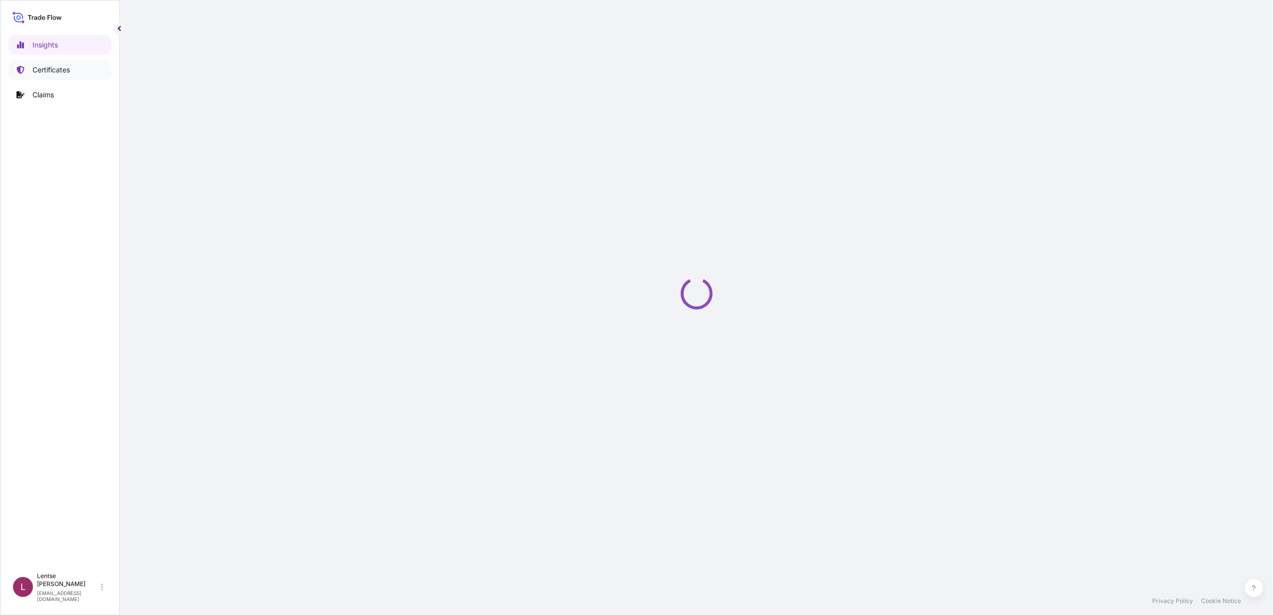
select select "2025"
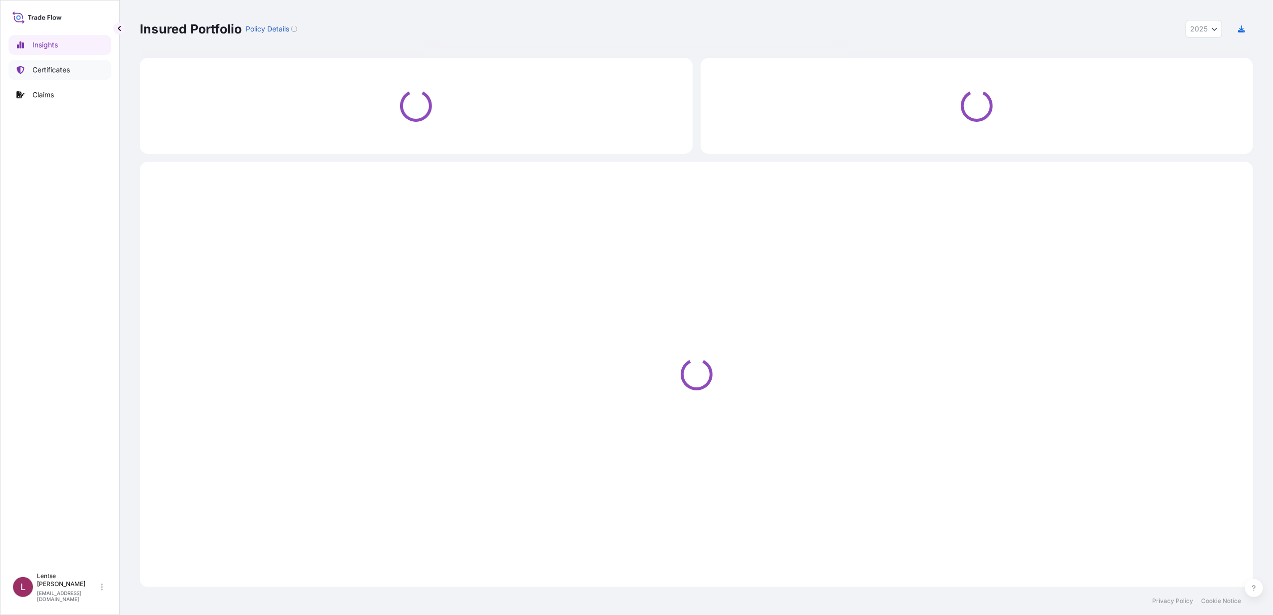
click at [69, 74] on p "Certificates" at bounding box center [50, 70] width 37 height 10
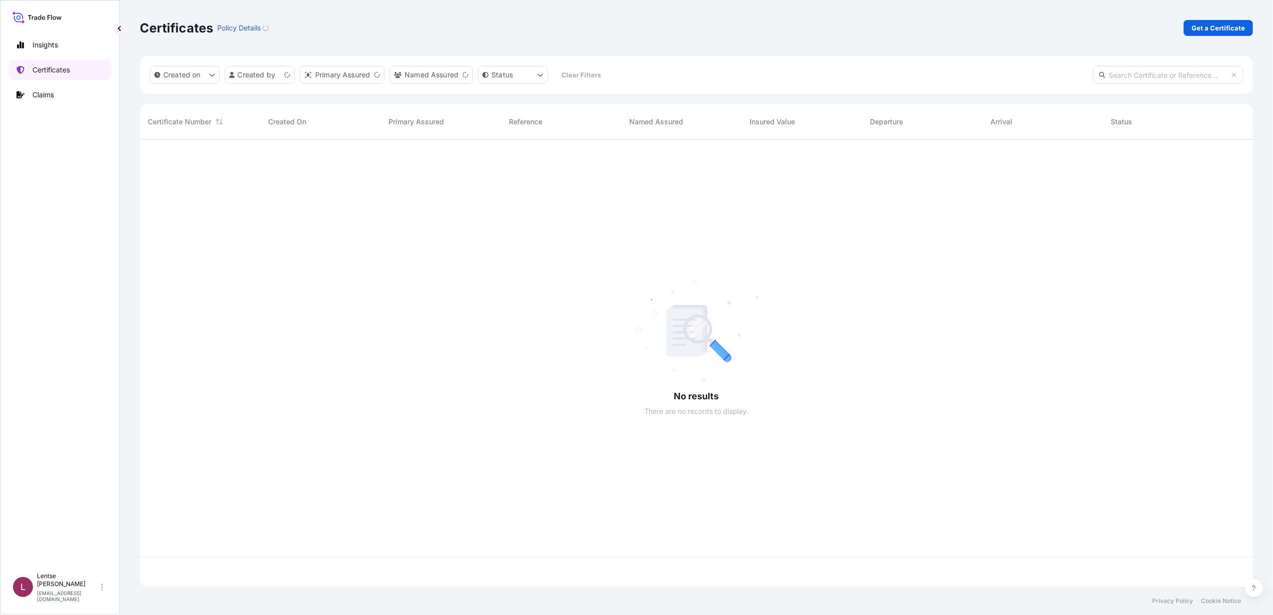
scroll to position [442, 1103]
click at [1148, 74] on input "text" at bounding box center [1168, 75] width 150 height 18
paste input "31709-151-1"
type input "31709-151-1"
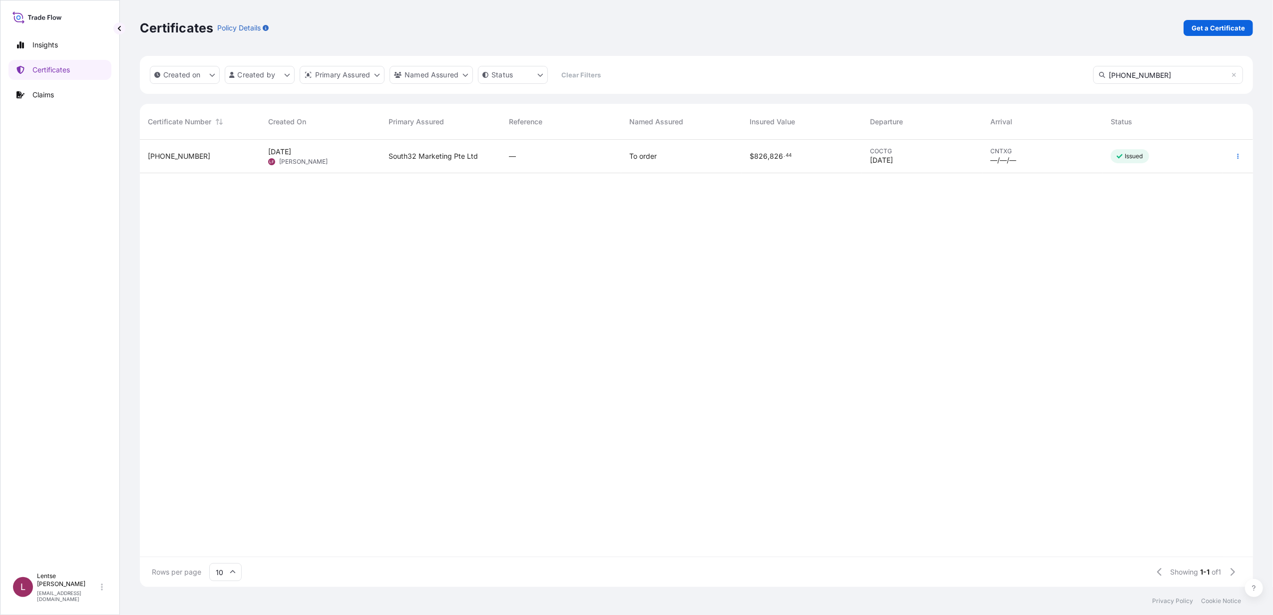
click at [179, 160] on span "31709-151-1" at bounding box center [179, 156] width 62 height 10
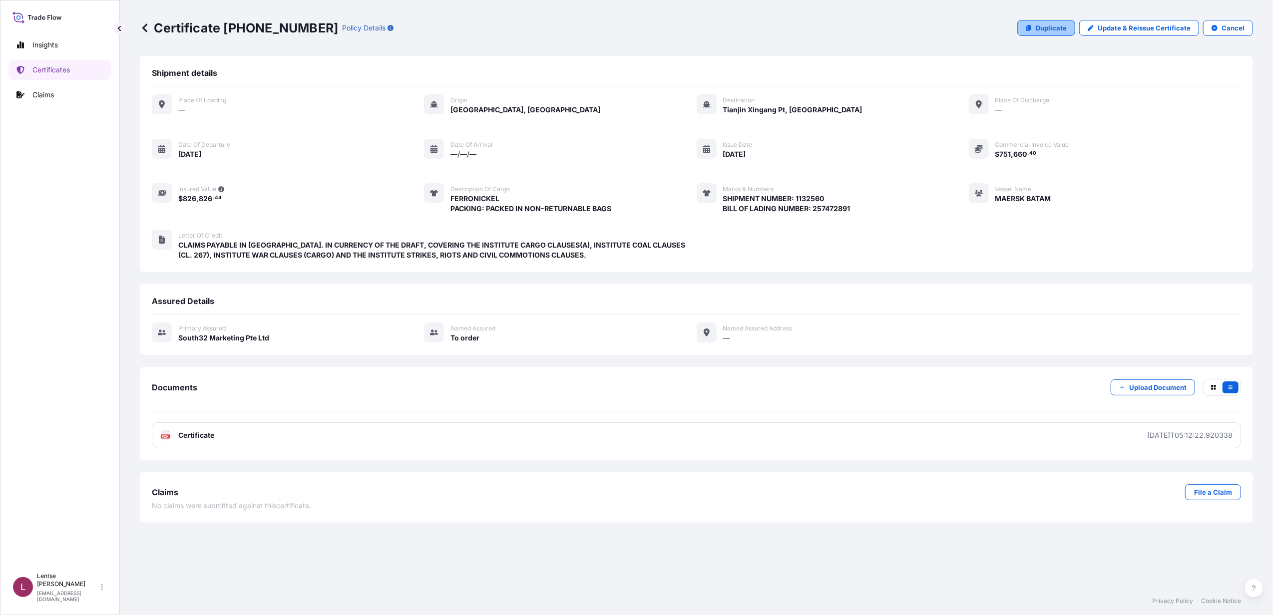
click at [1044, 28] on p "Duplicate" at bounding box center [1051, 28] width 31 height 10
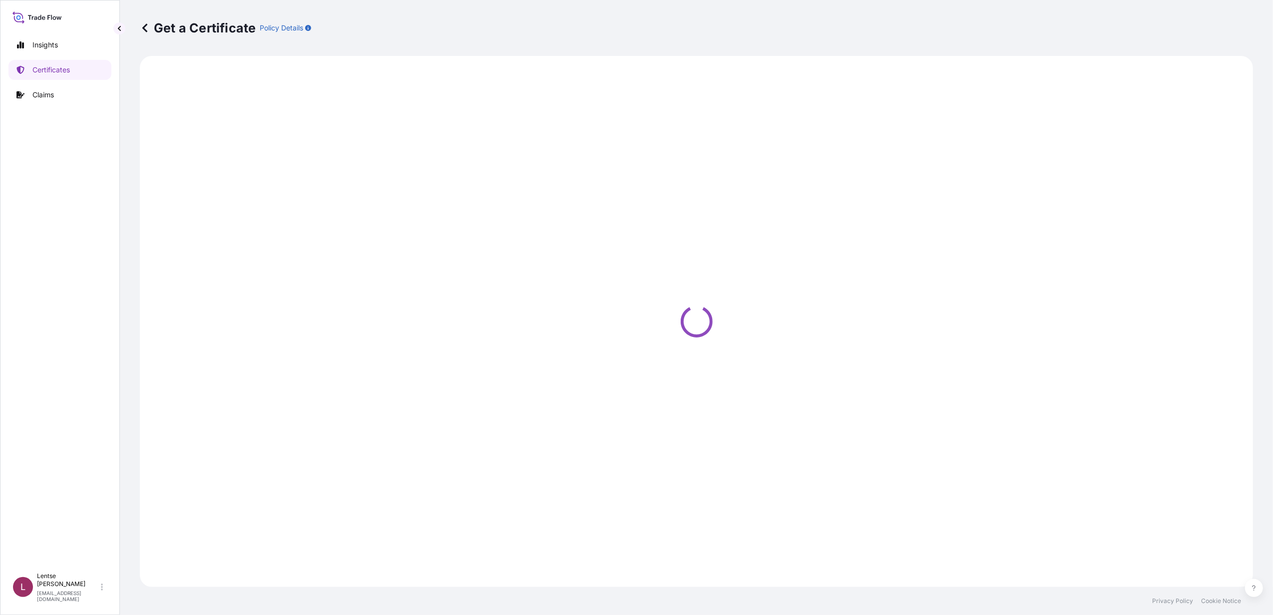
select select "Sea"
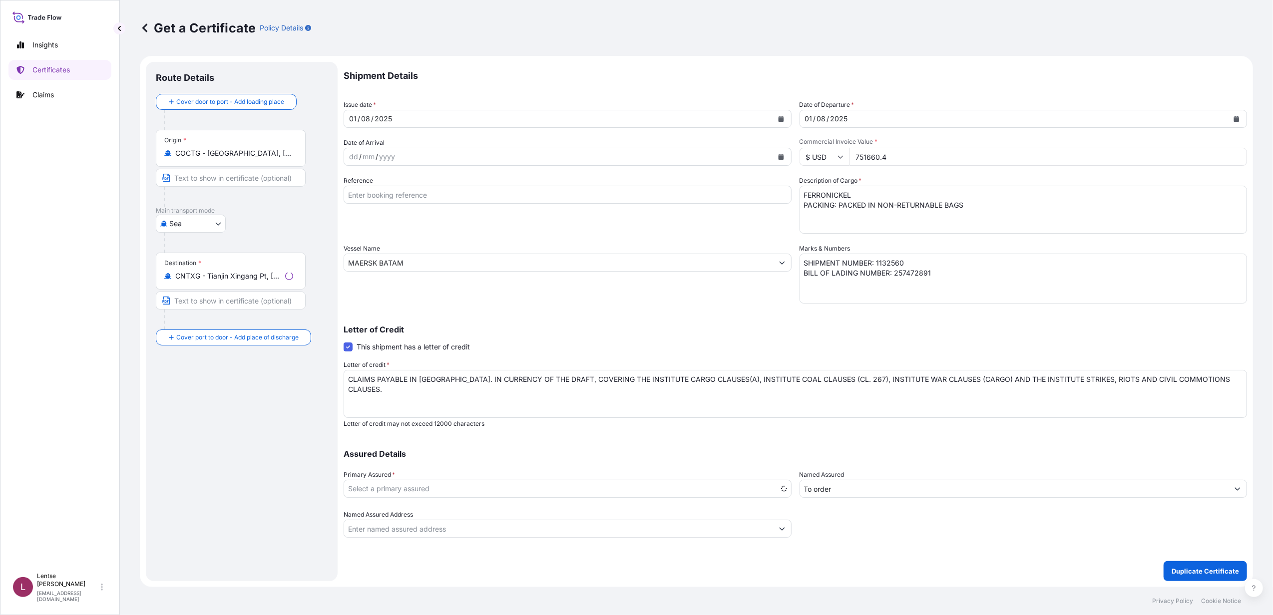
select select "31709"
click at [1187, 564] on button "Duplicate Certificate" at bounding box center [1204, 571] width 83 height 20
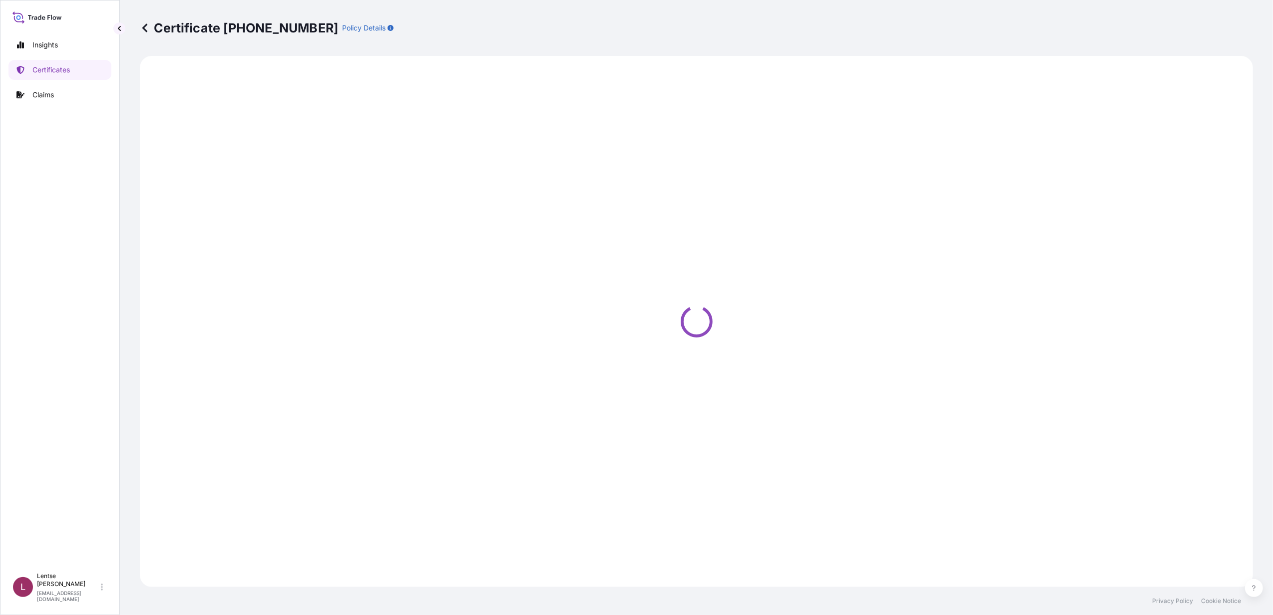
select select "Sea"
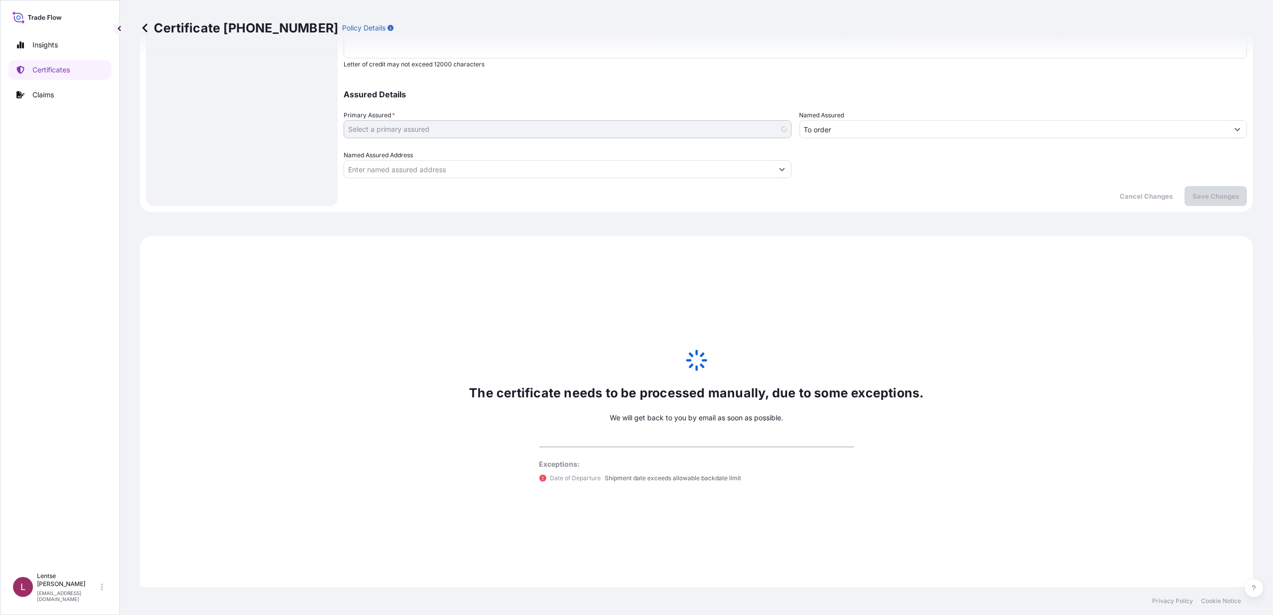
scroll to position [368, 0]
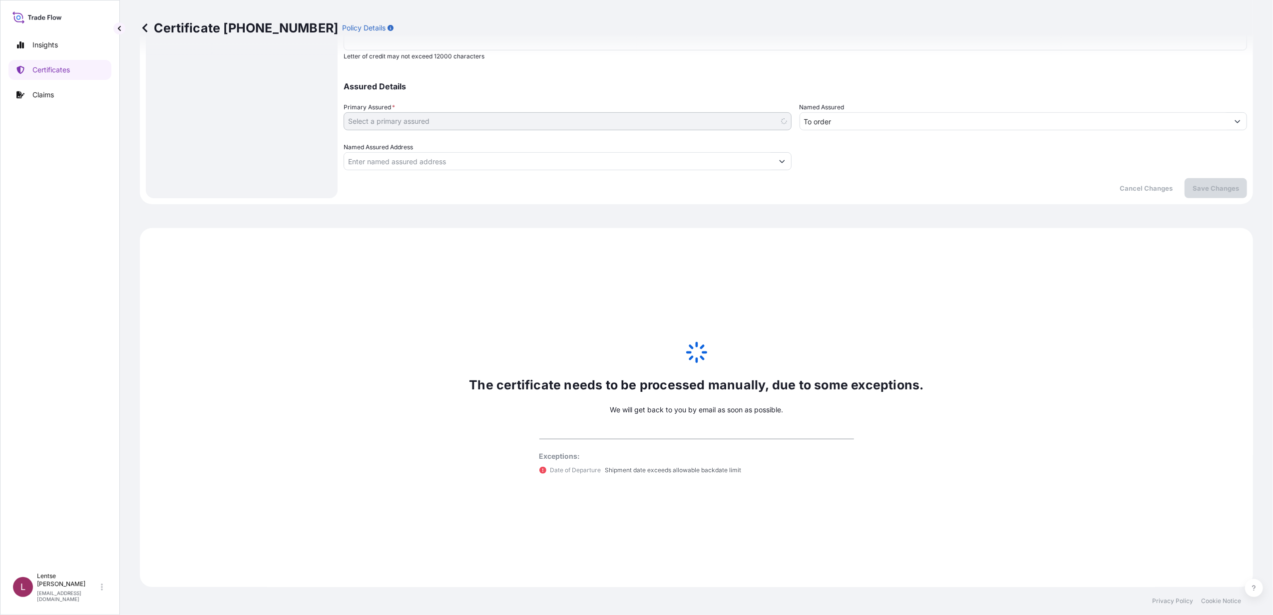
select select "31709"
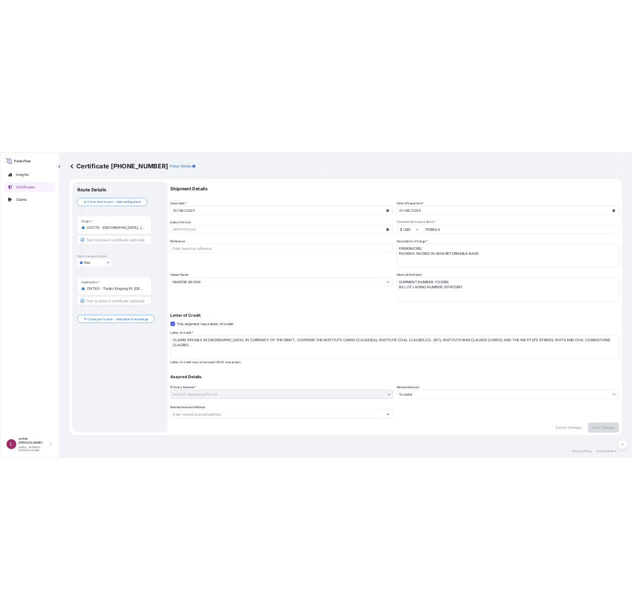
scroll to position [0, 0]
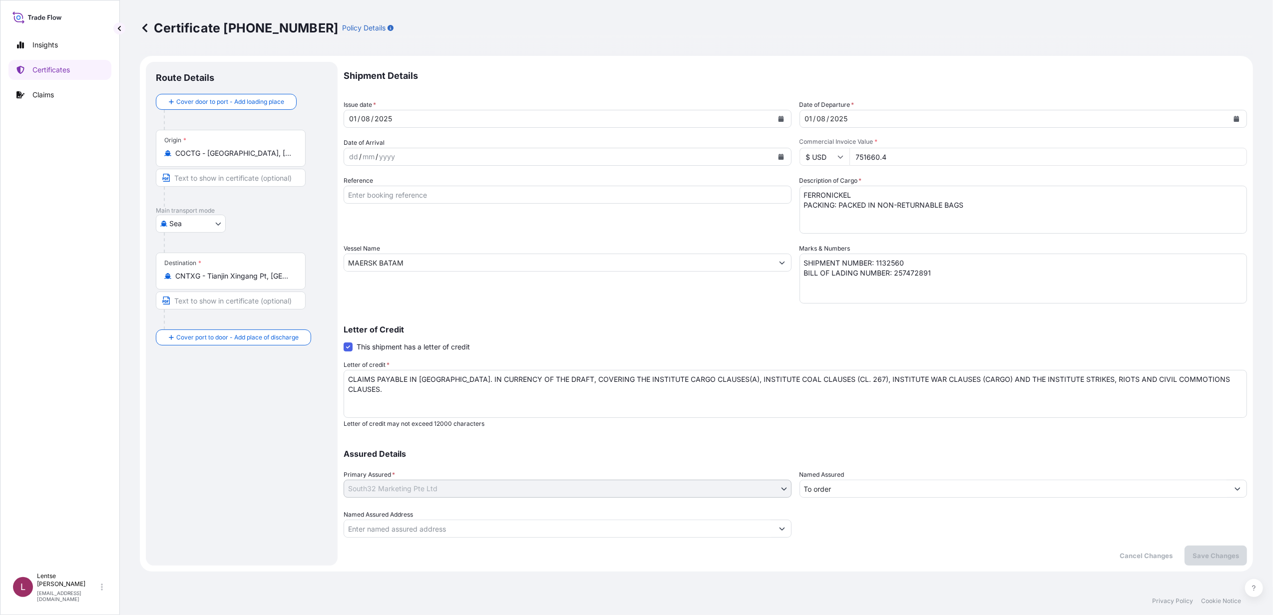
click at [414, 116] on div "01 / 08 / 2025" at bounding box center [558, 119] width 429 height 18
click at [360, 120] on div "08" at bounding box center [365, 119] width 11 height 12
click at [352, 118] on div "01" at bounding box center [352, 119] width 9 height 12
click at [773, 117] on button "Calendar" at bounding box center [781, 119] width 16 height 16
click at [378, 263] on div "26" at bounding box center [380, 260] width 18 height 18
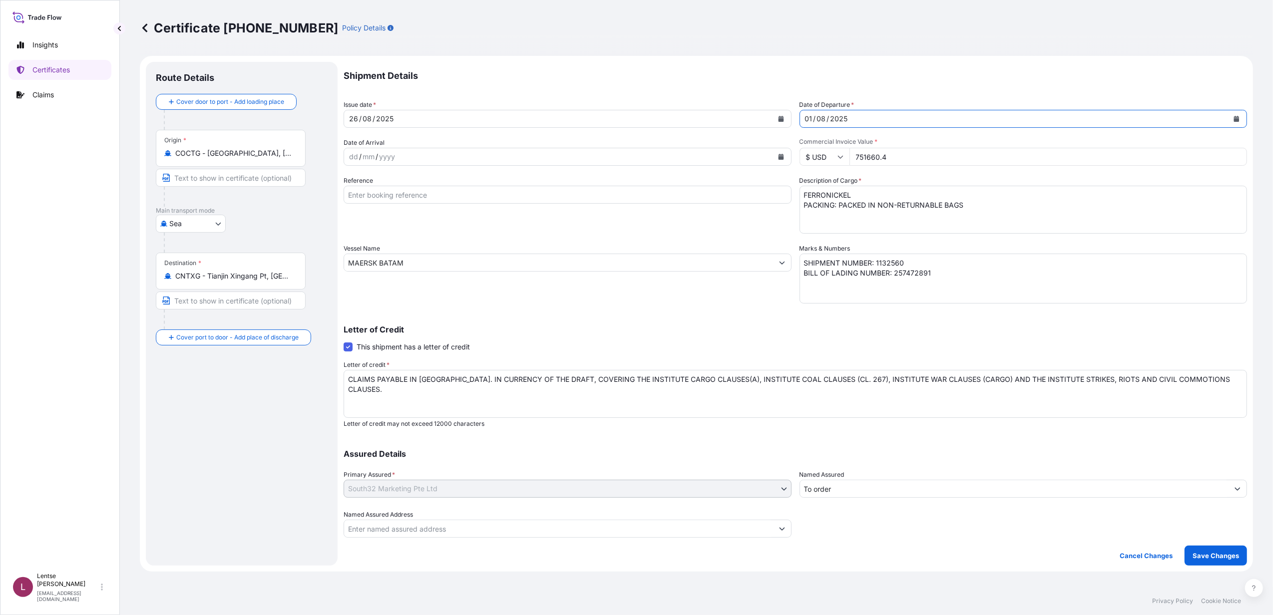
click at [1234, 118] on icon "Calendar" at bounding box center [1236, 119] width 5 height 6
click at [830, 260] on div "26" at bounding box center [831, 260] width 18 height 18
click at [678, 319] on div "Letter of Credit This shipment has a letter of credit Letter of credit * CLAIMS…" at bounding box center [795, 371] width 903 height 114
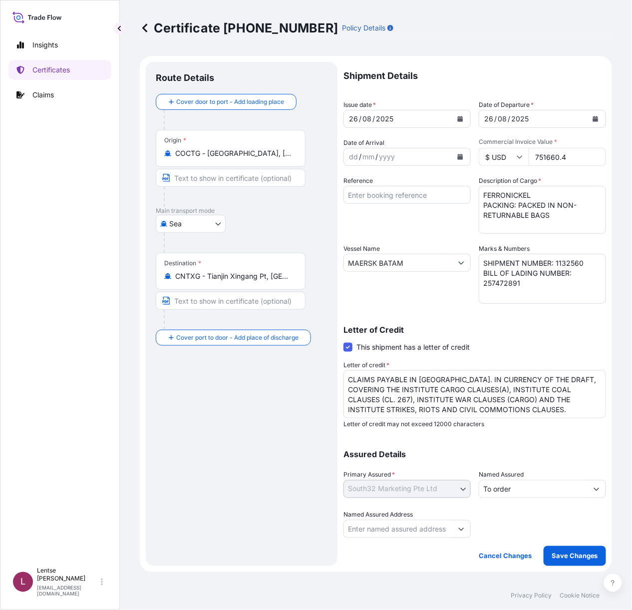
click at [572, 157] on input "751660.4" at bounding box center [567, 157] width 77 height 18
click at [530, 153] on input "71812396.19" at bounding box center [567, 157] width 77 height 18
type input "1812396.19"
click at [436, 260] on input "MAERSK BATAM" at bounding box center [398, 263] width 108 height 18
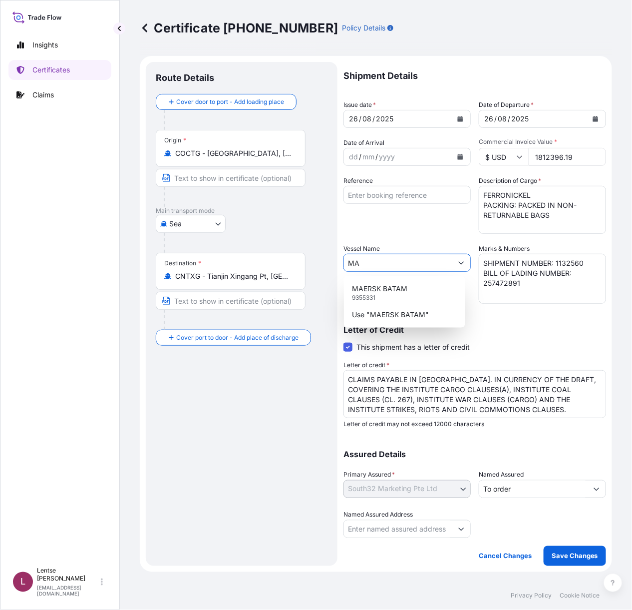
type input "M"
click at [428, 288] on div "NORTHERN JAGUAR 9466972" at bounding box center [404, 293] width 113 height 26
type input "NORTHERN JAGUAR"
click at [571, 265] on textarea "SHIPMENT NUMBER: 1132560 BILL OF LADING NUMBER: 257472891" at bounding box center [542, 279] width 127 height 50
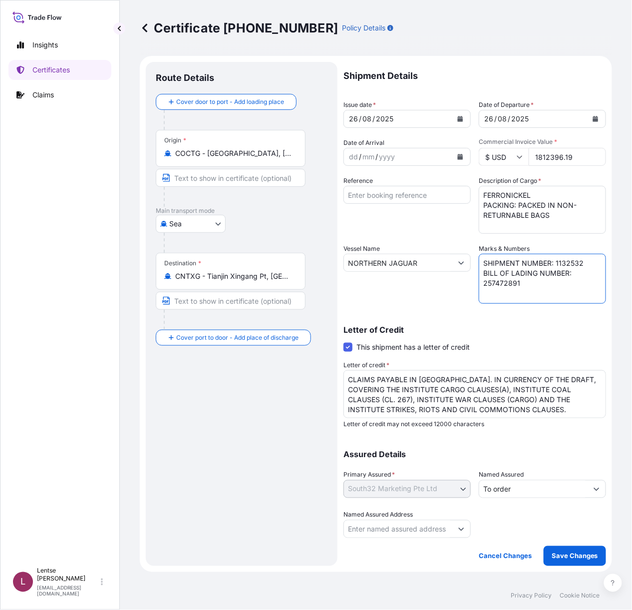
click at [482, 323] on div "Letter of Credit This shipment has a letter of credit Letter of credit * CLAIMS…" at bounding box center [475, 371] width 263 height 114
drag, startPoint x: 523, startPoint y: 283, endPoint x: 467, endPoint y: 283, distance: 55.9
click at [467, 283] on div "Shipment Details Issue date * 26 / 08 / 2025 Date of Departure * 26 / 08 / 2025…" at bounding box center [475, 300] width 263 height 476
paste textarea "HLCUBO2250727247"
type textarea "SHIPMENT NUMBER: 1132532 BILL OF LADING NUMBER: HLCUBO2250727247"
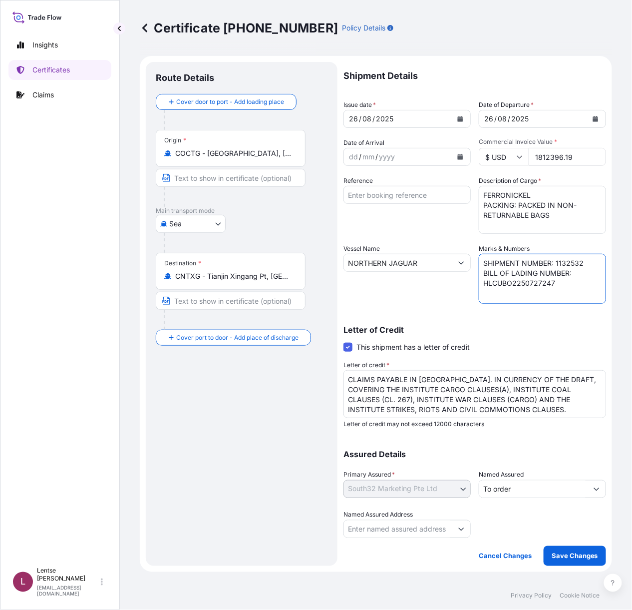
click at [490, 342] on div "Letter of Credit This shipment has a letter of credit Letter of credit * CLAIMS…" at bounding box center [475, 377] width 263 height 102
click at [564, 558] on p "Save Changes" at bounding box center [575, 556] width 46 height 10
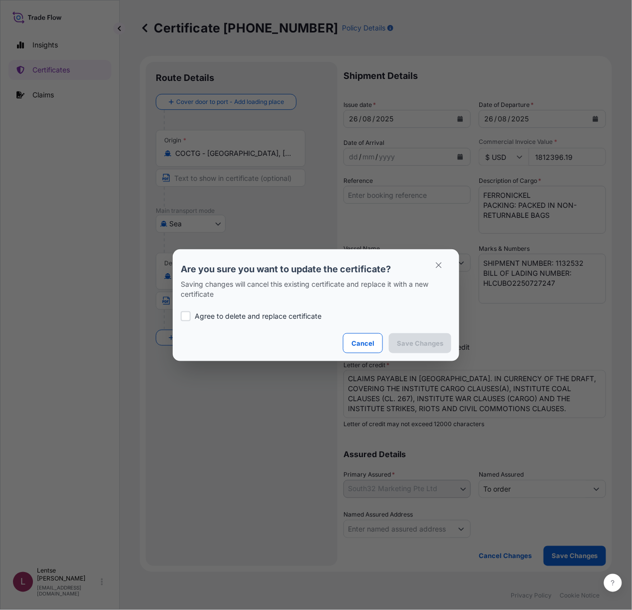
click at [206, 315] on p "Agree to delete and replace certificate" at bounding box center [258, 316] width 127 height 10
checkbox input "true"
click at [414, 341] on p "Save Changes" at bounding box center [420, 343] width 46 height 10
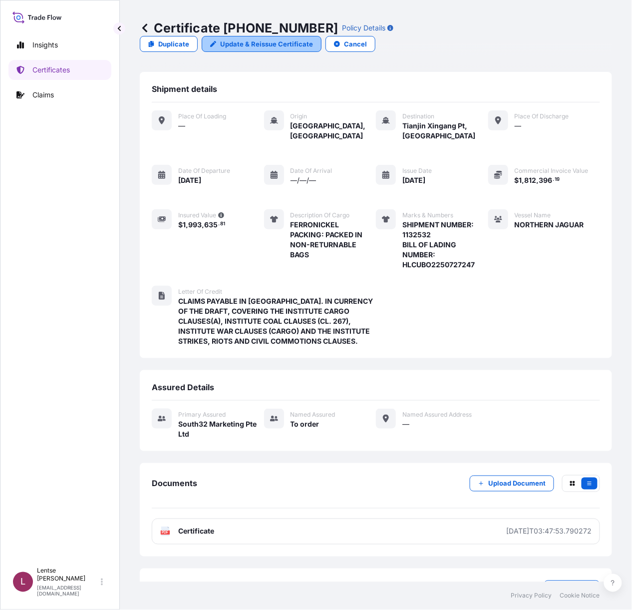
click at [313, 39] on p "Update & Reissue Certificate" at bounding box center [266, 44] width 93 height 10
select select "Sea"
select select "31709"
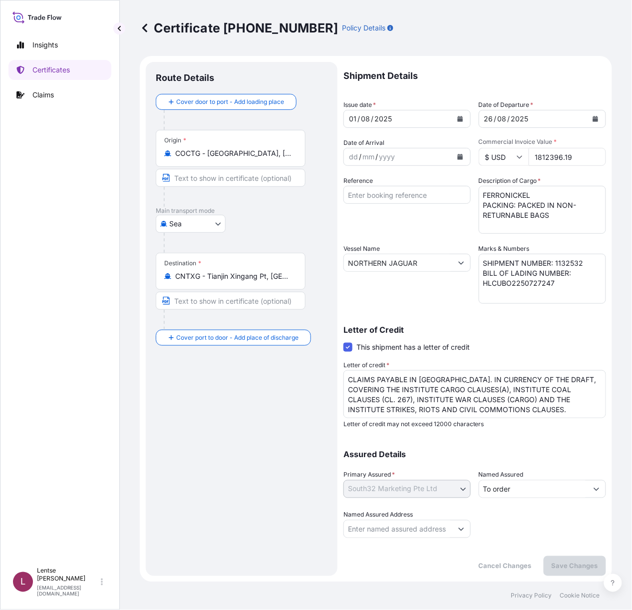
click at [460, 119] on icon "Calendar" at bounding box center [460, 119] width 5 height 6
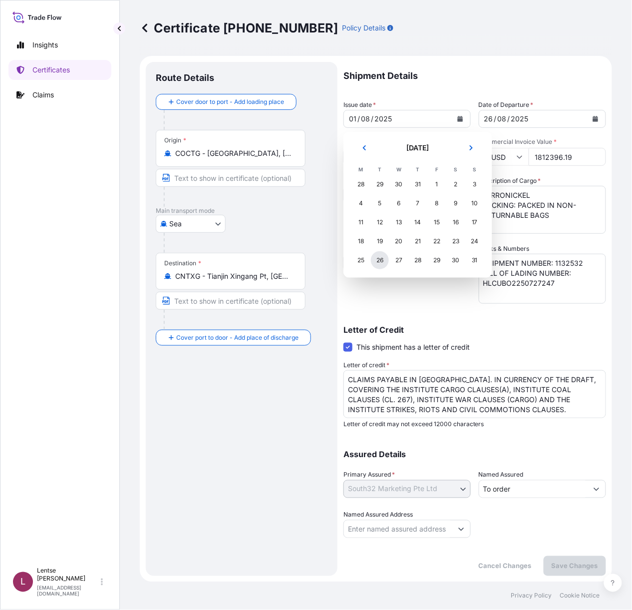
click at [384, 258] on div "26" at bounding box center [380, 260] width 18 height 18
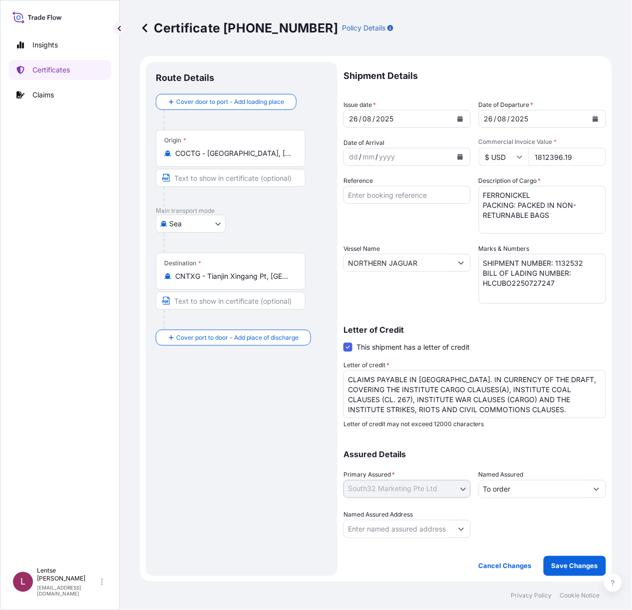
click at [444, 301] on div "Vessel Name NORTHERN JAGUAR" at bounding box center [407, 274] width 127 height 60
click at [580, 564] on p "Save Changes" at bounding box center [575, 566] width 46 height 10
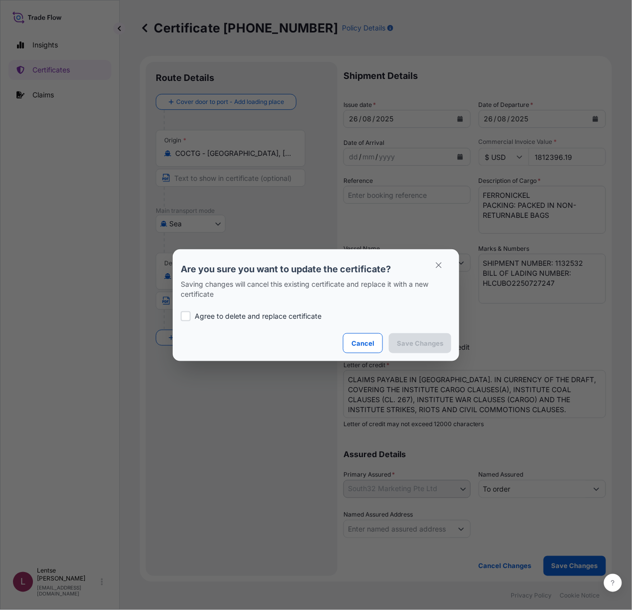
click at [226, 316] on p "Agree to delete and replace certificate" at bounding box center [258, 316] width 127 height 10
checkbox input "true"
click at [416, 344] on p "Save Changes" at bounding box center [420, 343] width 46 height 10
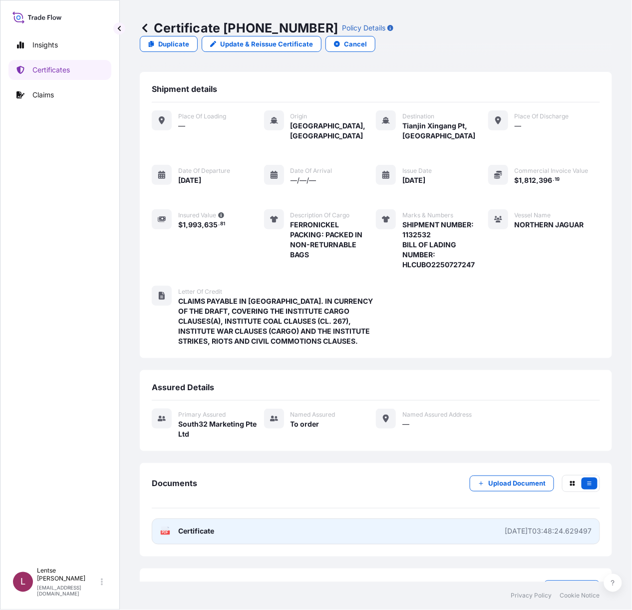
click at [356, 520] on link "PDF Certificate 2025-09-01T03:48:24.629497" at bounding box center [376, 531] width 448 height 26
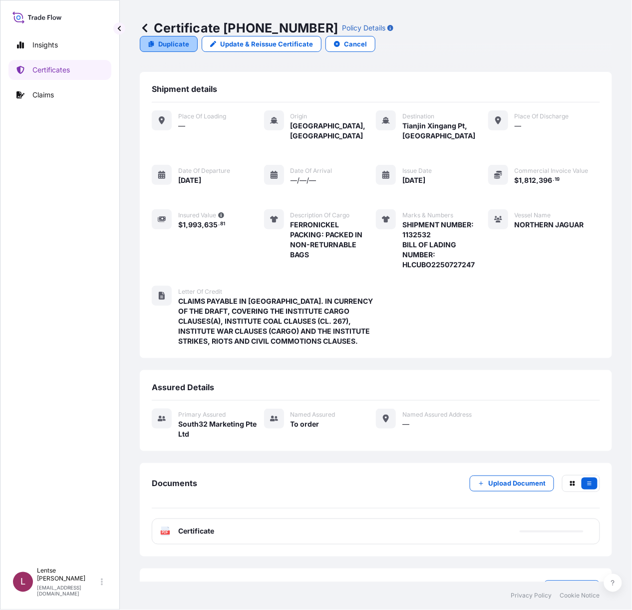
click at [189, 39] on p "Duplicate" at bounding box center [173, 44] width 31 height 10
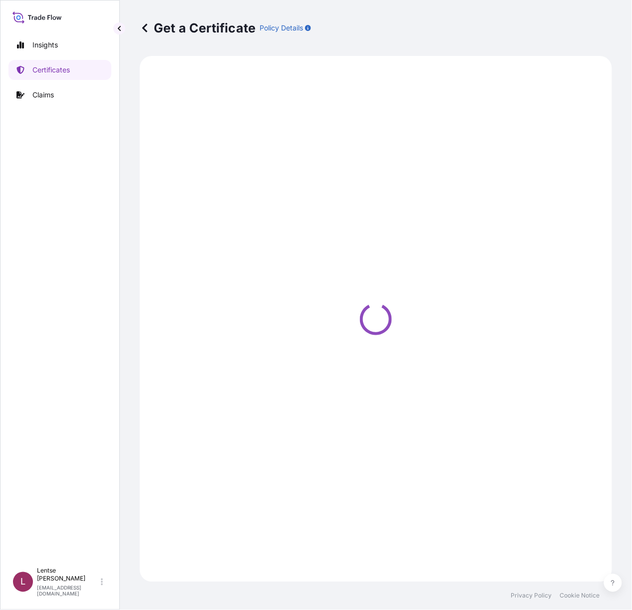
select select "Sea"
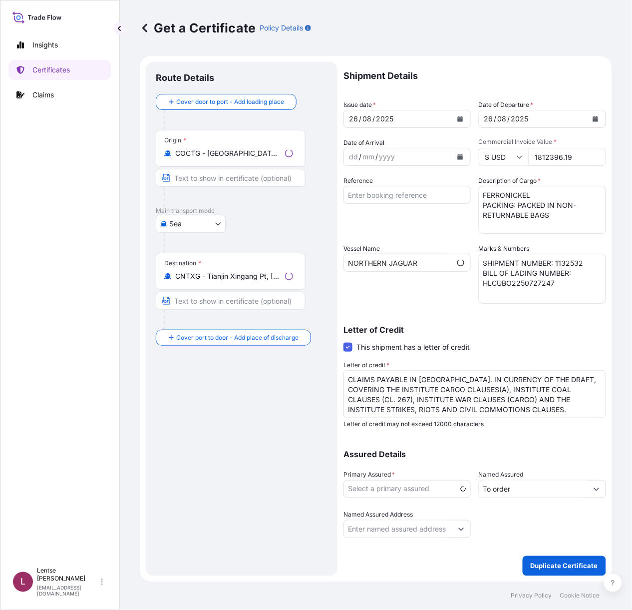
select select "31709"
click at [354, 118] on div "26" at bounding box center [353, 119] width 11 height 12
click at [458, 116] on icon "Calendar" at bounding box center [460, 119] width 6 height 6
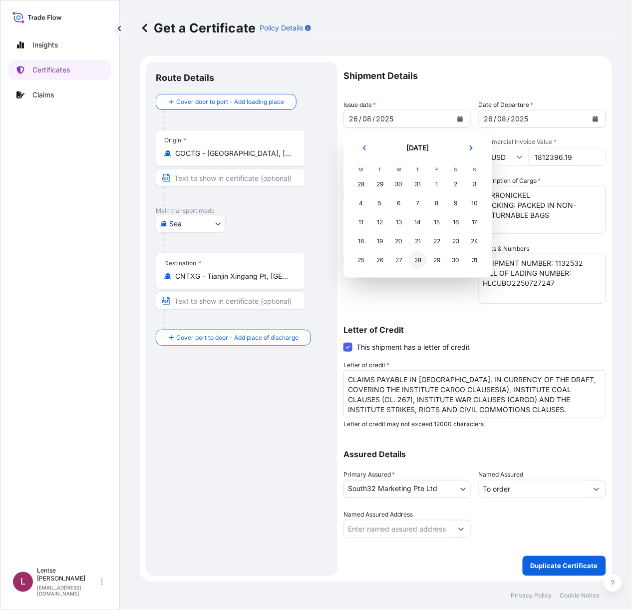
click at [416, 262] on div "28" at bounding box center [418, 260] width 18 height 18
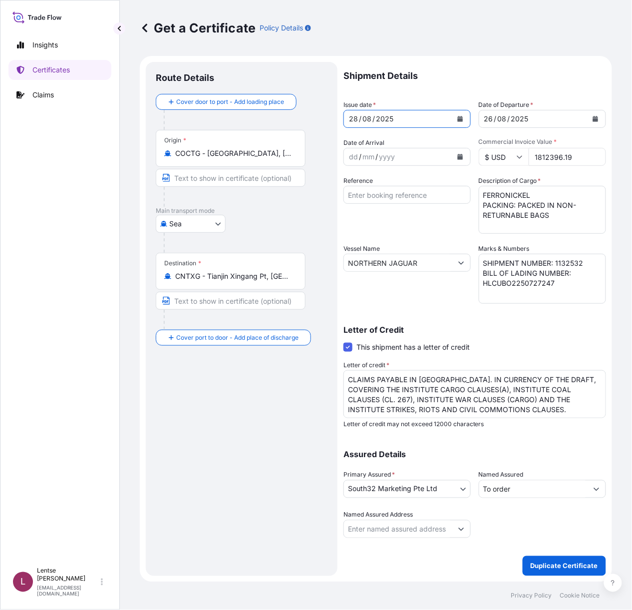
click at [599, 118] on button "Calendar" at bounding box center [596, 119] width 16 height 16
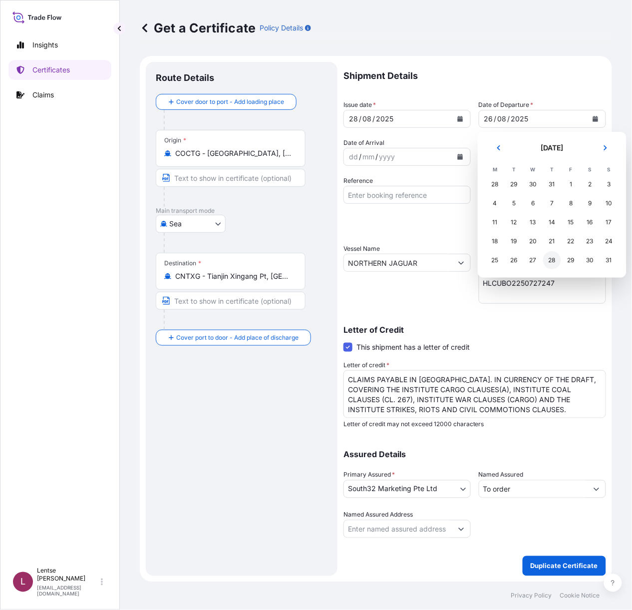
click at [551, 261] on div "28" at bounding box center [552, 260] width 18 height 18
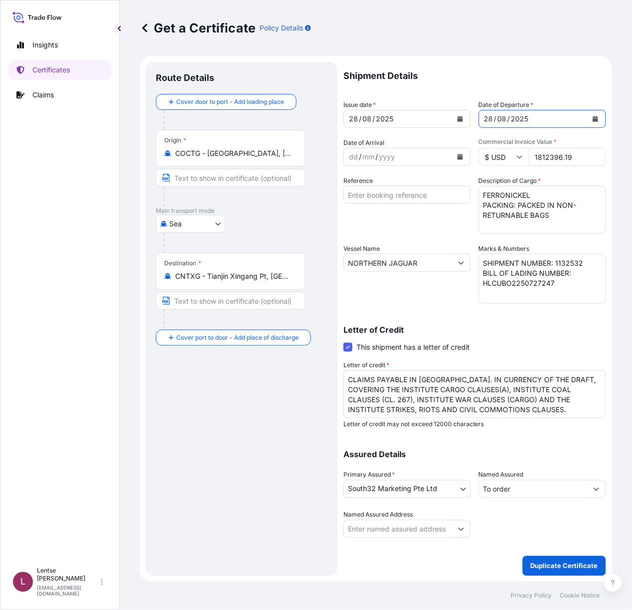
click at [526, 350] on div "Letter of Credit This shipment has a letter of credit Letter of credit * CLAIMS…" at bounding box center [475, 377] width 263 height 102
click at [541, 156] on input "1812396.19" at bounding box center [567, 157] width 77 height 18
type input "1786248.70"
click at [537, 177] on label "Description of Cargo *" at bounding box center [510, 181] width 62 height 10
click at [537, 186] on textarea "FERRONICKEL PACKING: PACKED IN NON-RETURNABLE BAGS" at bounding box center [542, 210] width 127 height 48
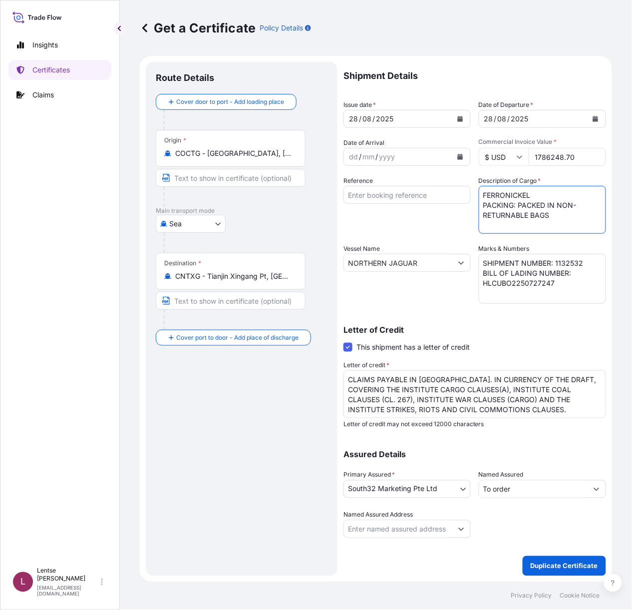
click at [440, 259] on input "NORTHERN JAGUAR" at bounding box center [398, 263] width 108 height 18
drag, startPoint x: 429, startPoint y: 264, endPoint x: 286, endPoint y: 267, distance: 143.8
click at [288, 267] on form "Route Details Cover door to port - Add loading place Place of loading Road / In…" at bounding box center [376, 319] width 472 height 526
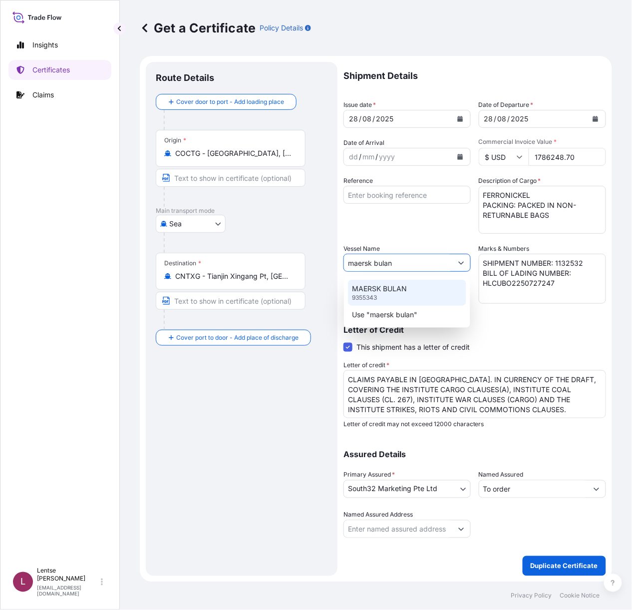
click at [376, 294] on p "9355343" at bounding box center [364, 298] width 25 height 8
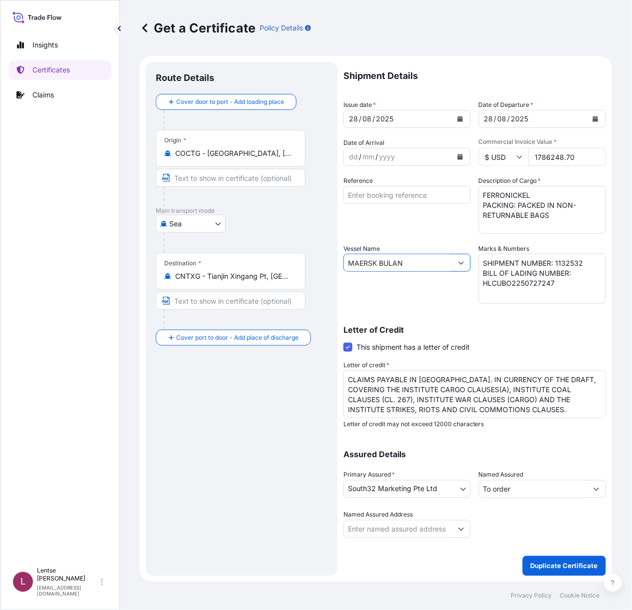
type input "MAERSK BULAN"
click at [579, 264] on textarea "SHIPMENT NUMBER: 1132532 BILL OF LADING NUMBER: HLCUBO2250727247" at bounding box center [542, 279] width 127 height 50
click at [562, 284] on textarea "SHIPMENT NUMBER: 1132532 BILL OF LADING NUMBER: HLCUBO2250727247" at bounding box center [542, 279] width 127 height 50
drag, startPoint x: 557, startPoint y: 282, endPoint x: 450, endPoint y: 284, distance: 106.9
click at [450, 284] on div "Shipment Details Issue date * 28 / 08 / 2025 Date of Departure * 28 / 08 / 2025…" at bounding box center [475, 300] width 263 height 476
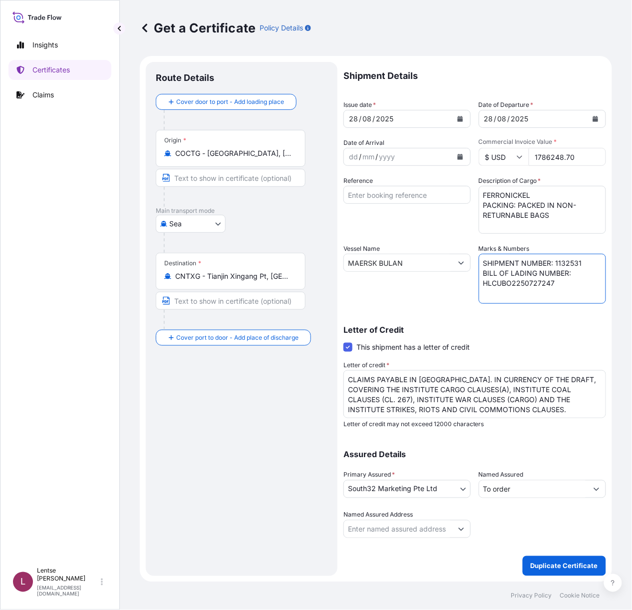
paste textarea "257031669"
type textarea "SHIPMENT NUMBER: 1132531 BILL OF LADING NUMBER: 257031669"
click at [506, 336] on div "Letter of Credit This shipment has a letter of credit Letter of credit * CLAIMS…" at bounding box center [475, 377] width 263 height 102
click at [572, 567] on p "Duplicate Certificate" at bounding box center [564, 566] width 67 height 10
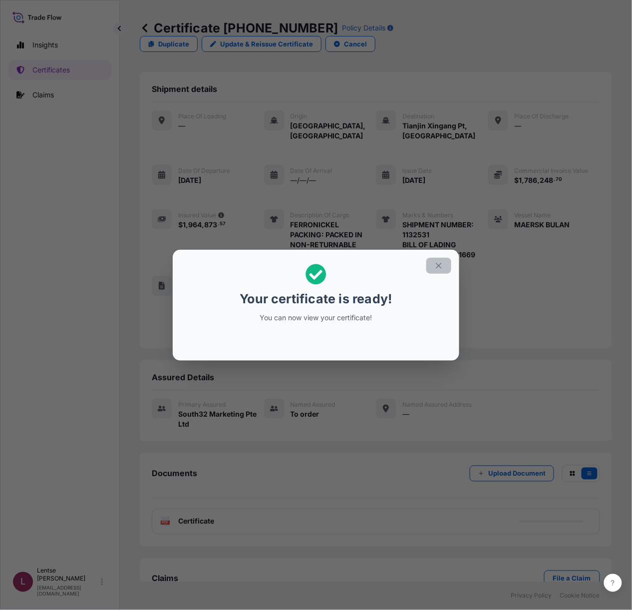
click at [443, 267] on button "button" at bounding box center [438, 266] width 25 height 16
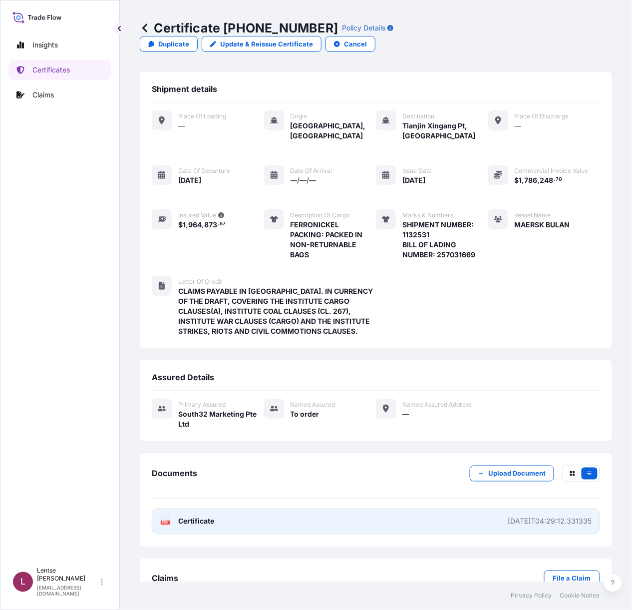
click at [428, 508] on link "PDF Certificate 2025-09-01T04:29:12.331335" at bounding box center [376, 521] width 448 height 26
